Goal: Transaction & Acquisition: Subscribe to service/newsletter

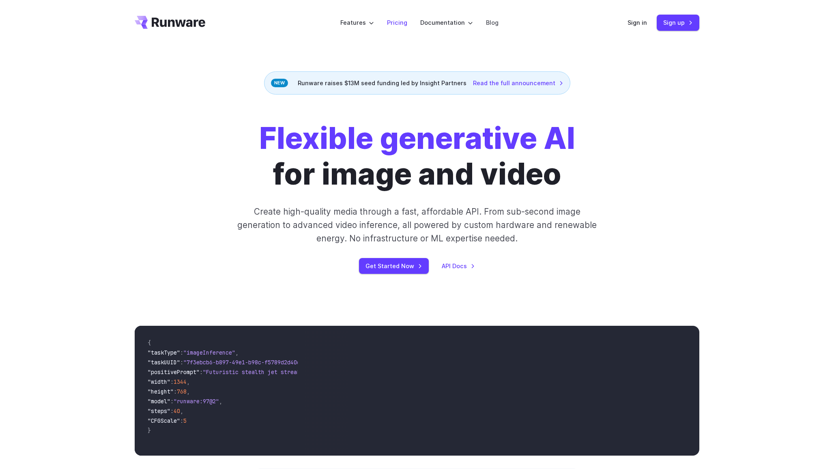
click at [396, 21] on link "Pricing" at bounding box center [397, 22] width 20 height 9
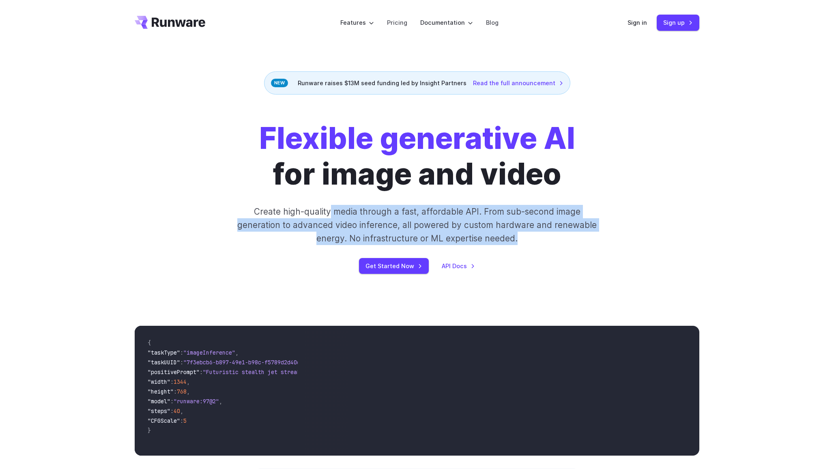
drag, startPoint x: 332, startPoint y: 214, endPoint x: 529, endPoint y: 237, distance: 198.5
click at [529, 237] on p "Create high-quality media through a fast, affordable API. From sub-second image…" at bounding box center [416, 225] width 361 height 41
drag, startPoint x: 529, startPoint y: 237, endPoint x: 245, endPoint y: 207, distance: 285.5
click at [245, 207] on p "Create high-quality media through a fast, affordable API. From sub-second image…" at bounding box center [416, 225] width 361 height 41
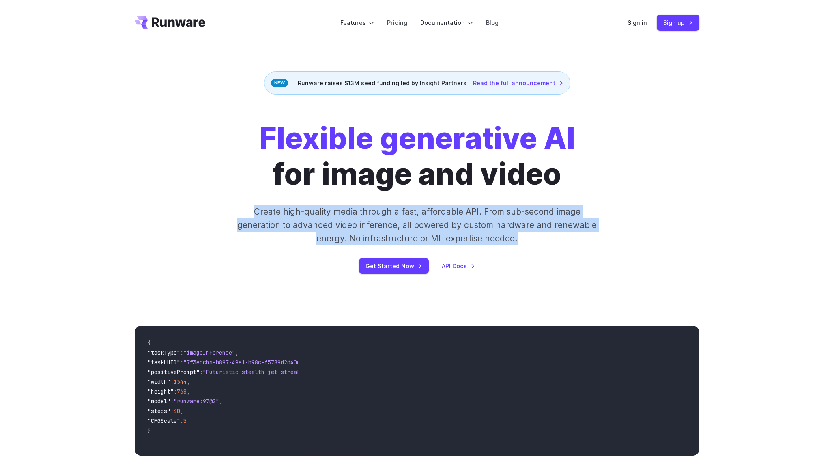
click at [245, 207] on p "Create high-quality media through a fast, affordable API. From sub-second image…" at bounding box center [416, 225] width 361 height 41
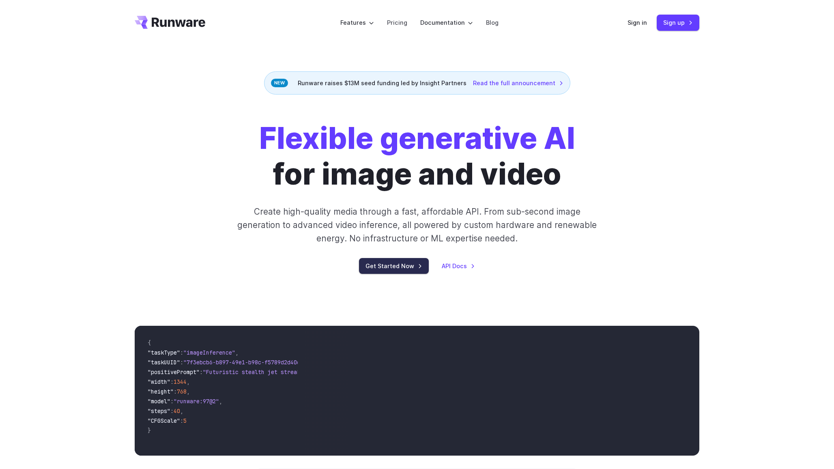
click at [406, 266] on link "Get Started Now" at bounding box center [394, 266] width 70 height 16
